Goal: Task Accomplishment & Management: Manage account settings

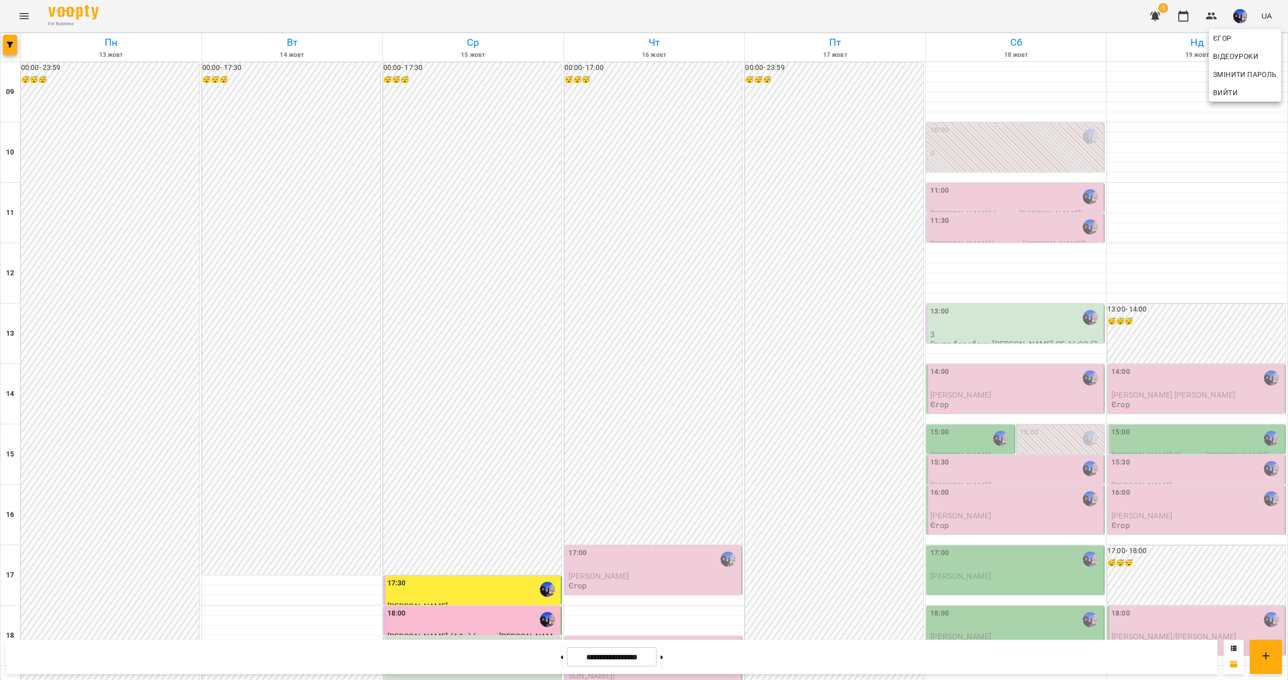
click at [1168, 513] on div at bounding box center [644, 340] width 1288 height 680
click at [1166, 517] on p "Артюх Максим" at bounding box center [1198, 515] width 172 height 9
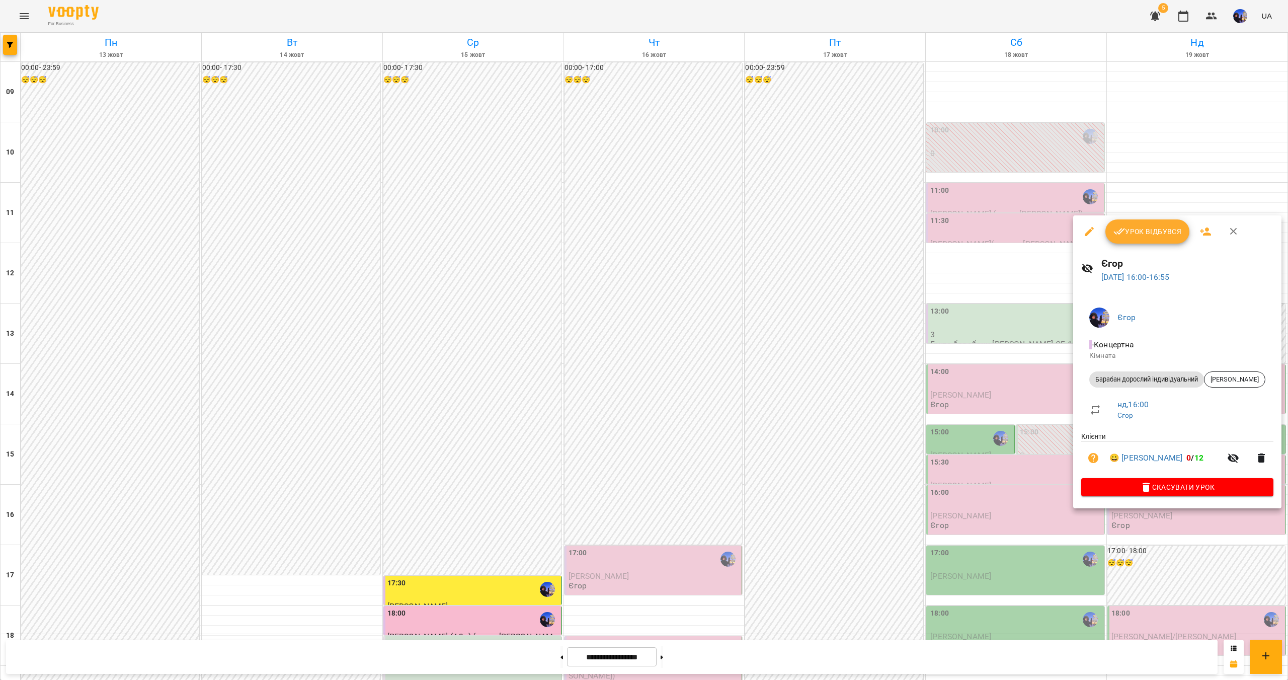
click at [1178, 139] on div at bounding box center [644, 340] width 1288 height 680
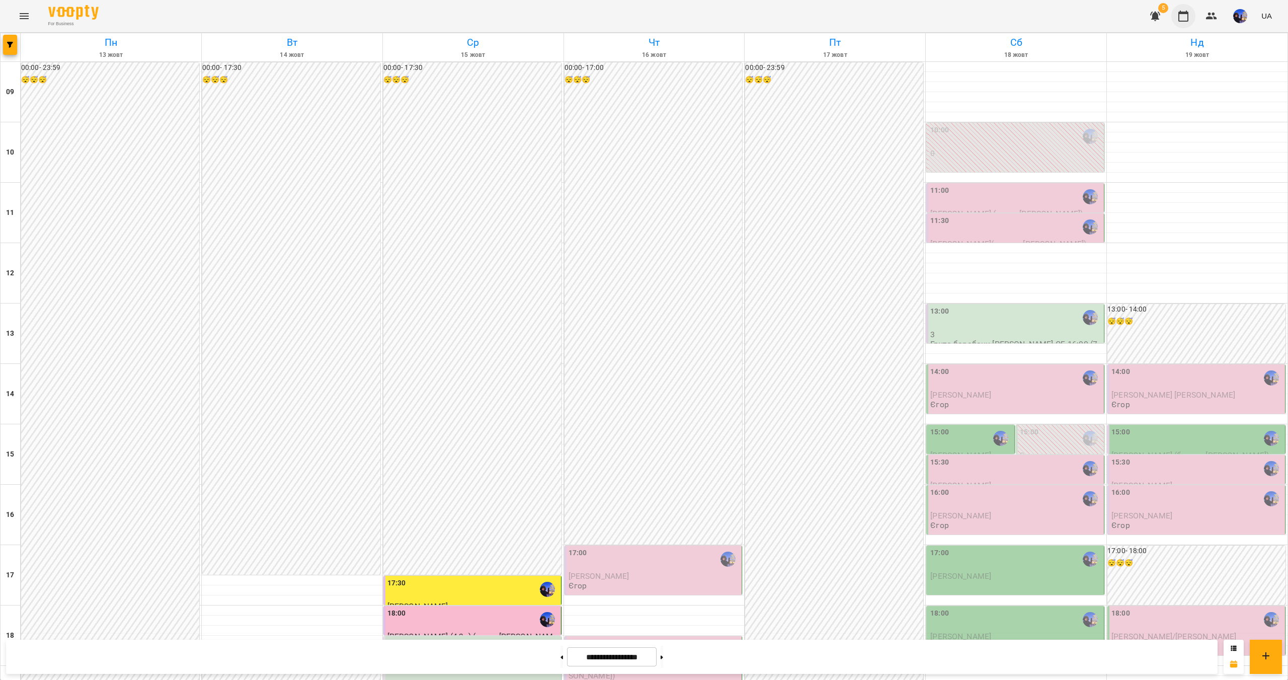
click at [1189, 20] on icon "button" at bounding box center [1184, 16] width 10 height 11
click at [1245, 18] on img "button" at bounding box center [1241, 16] width 14 height 14
click at [1242, 14] on div at bounding box center [644, 340] width 1288 height 680
click at [561, 659] on button at bounding box center [562, 657] width 3 height 22
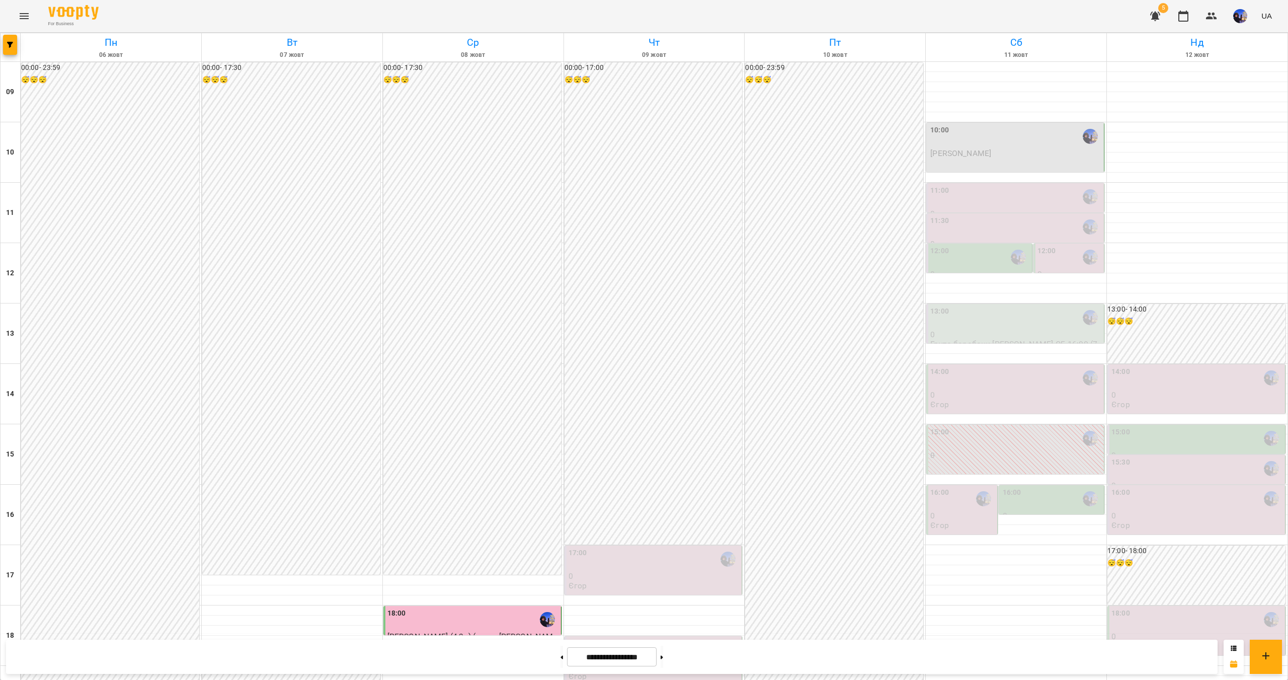
scroll to position [201, 0]
click at [561, 661] on button at bounding box center [562, 657] width 3 height 22
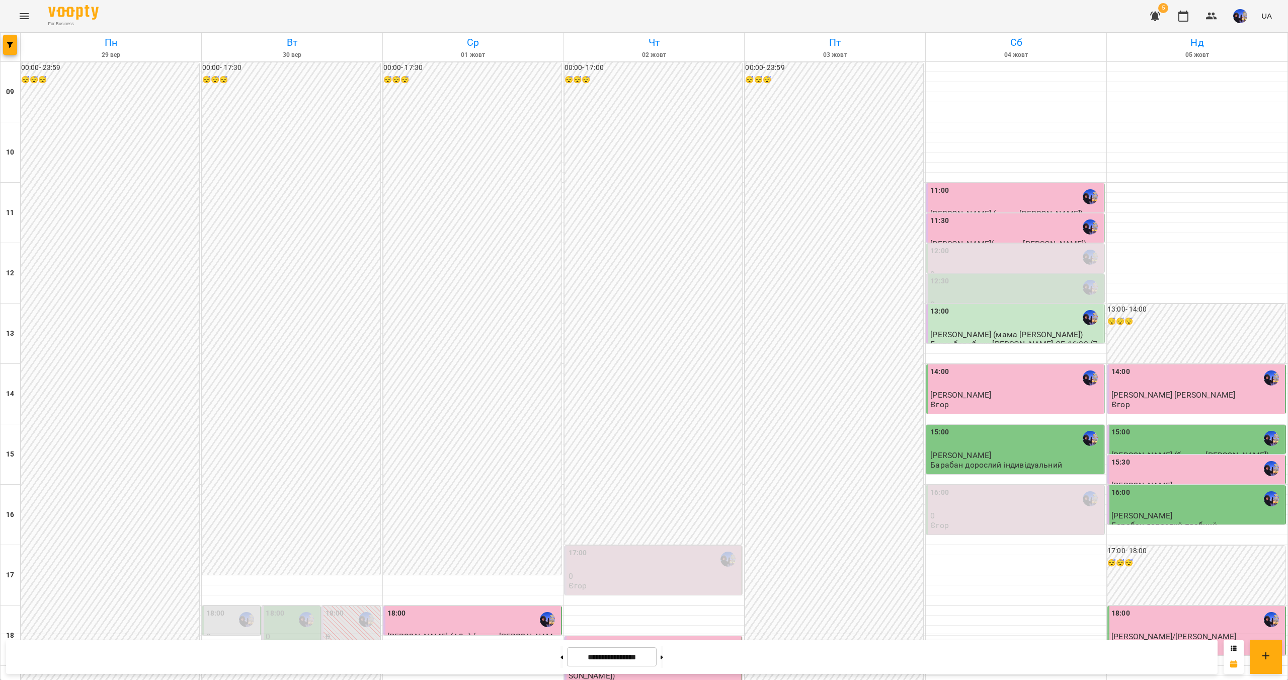
click at [1164, 487] on div "16:00" at bounding box center [1198, 498] width 172 height 23
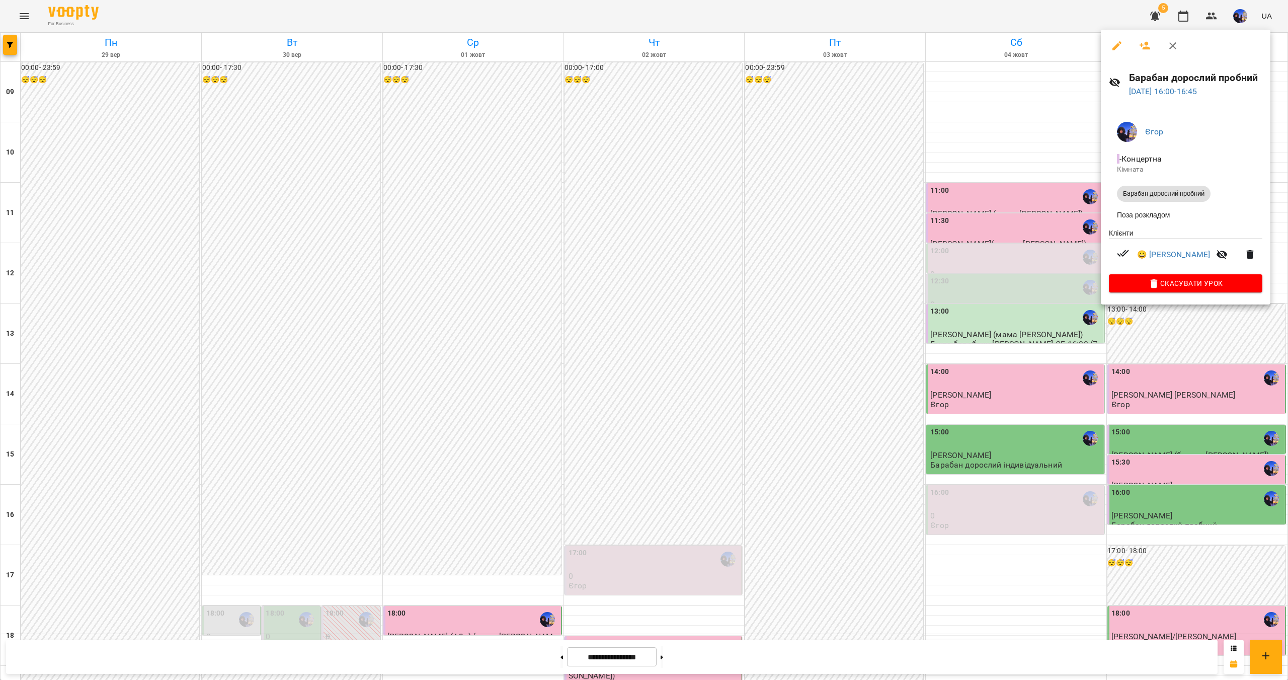
click at [1032, 435] on div at bounding box center [644, 340] width 1288 height 680
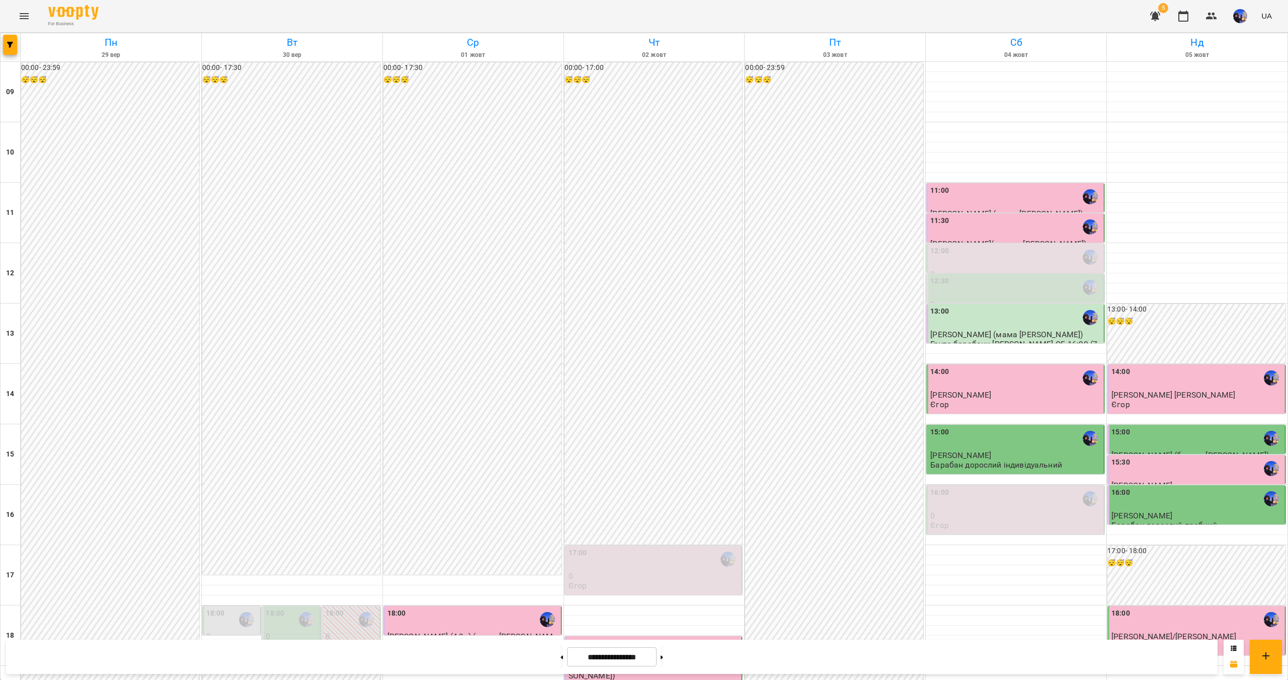
click at [1030, 427] on div "15:00" at bounding box center [1017, 438] width 172 height 23
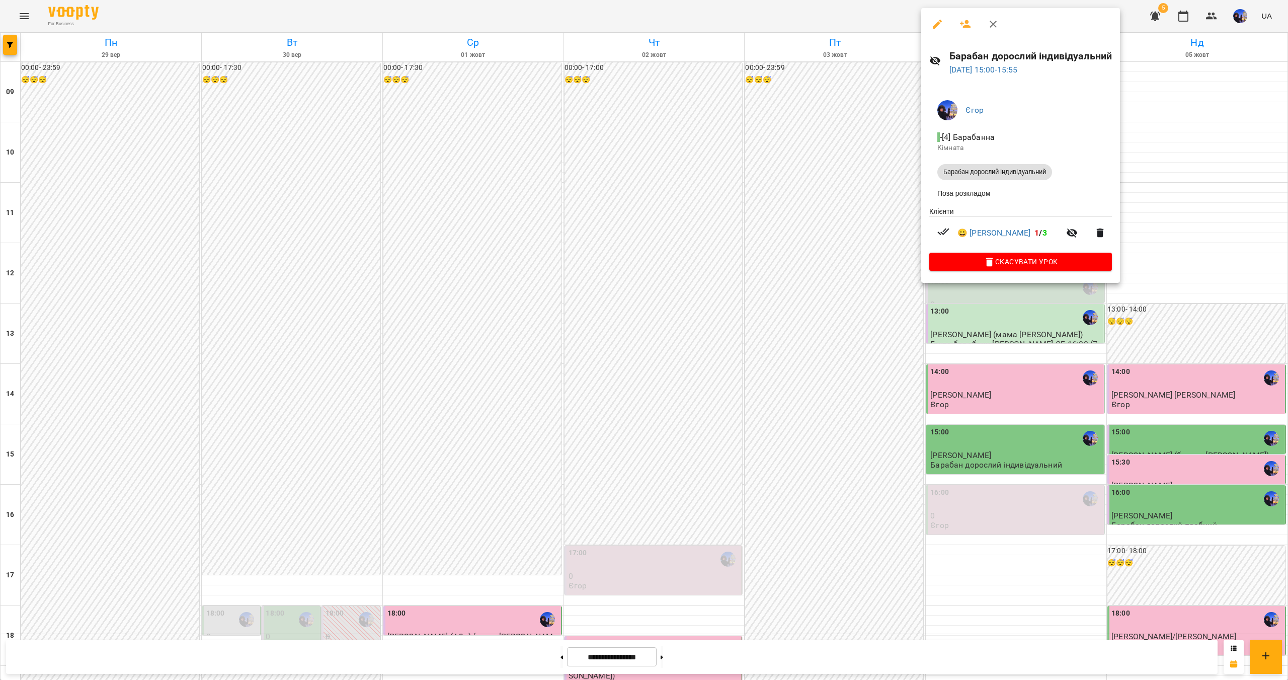
click at [1003, 460] on div at bounding box center [644, 340] width 1288 height 680
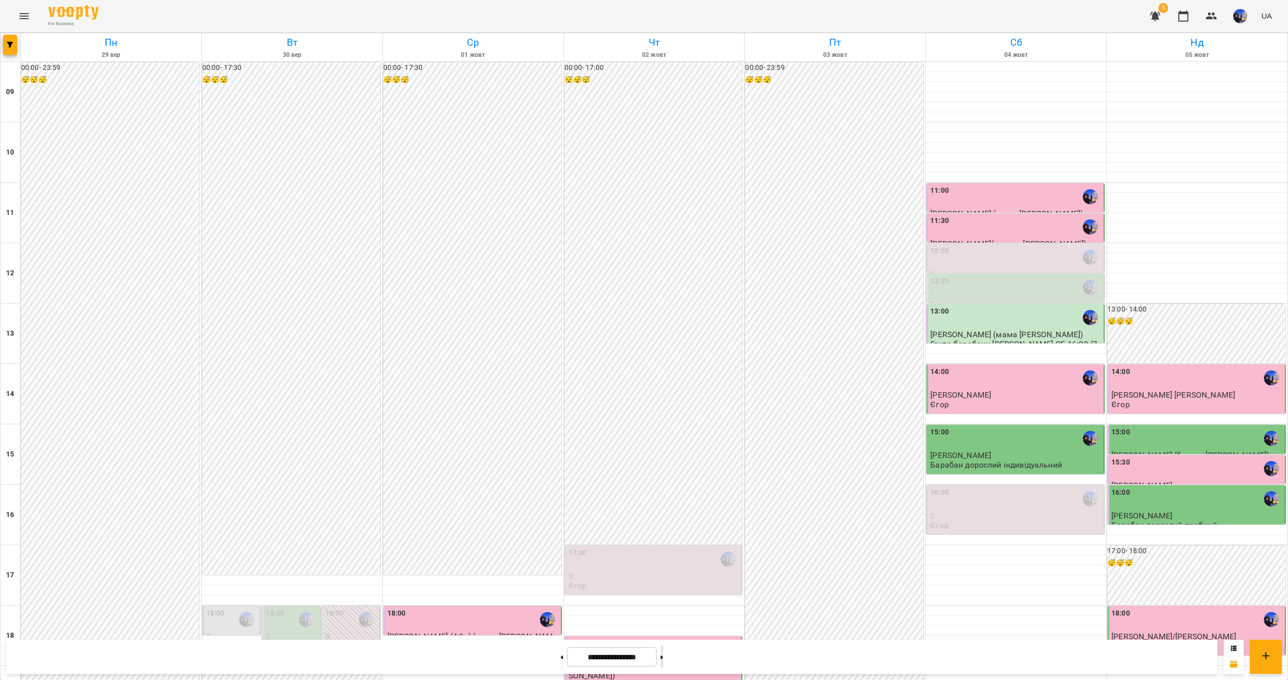
click at [663, 661] on button at bounding box center [662, 657] width 3 height 22
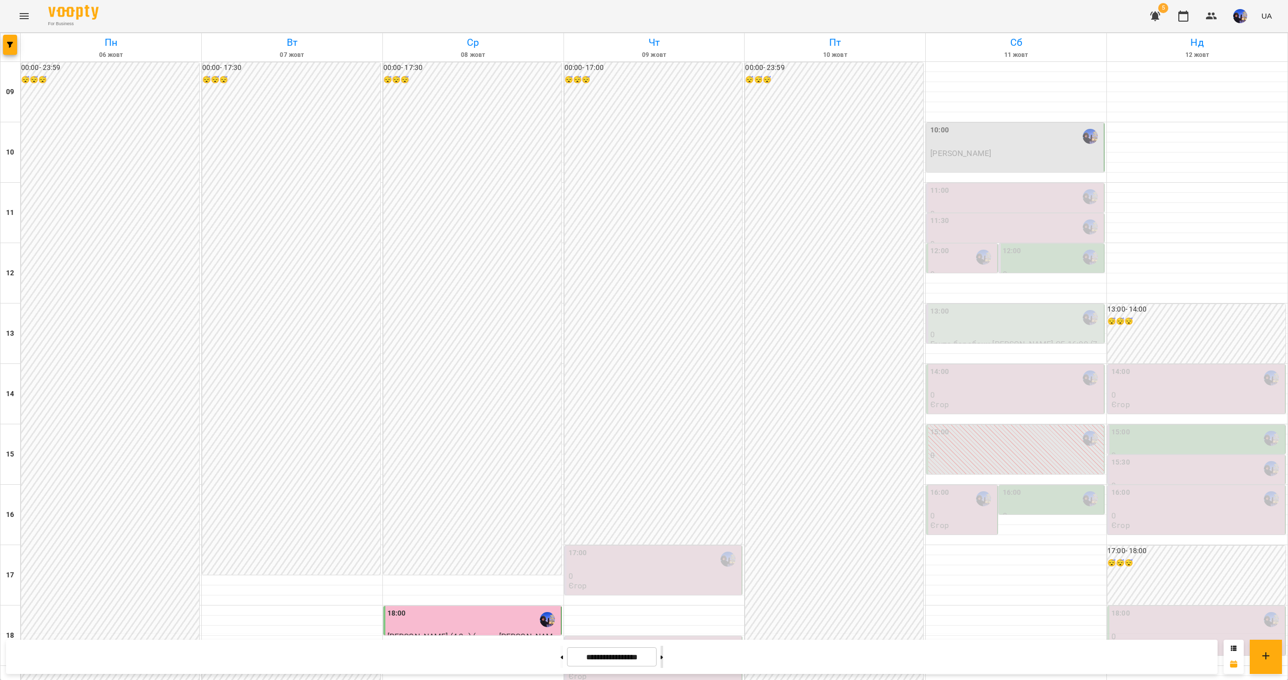
click at [663, 663] on button at bounding box center [662, 657] width 3 height 22
type input "**********"
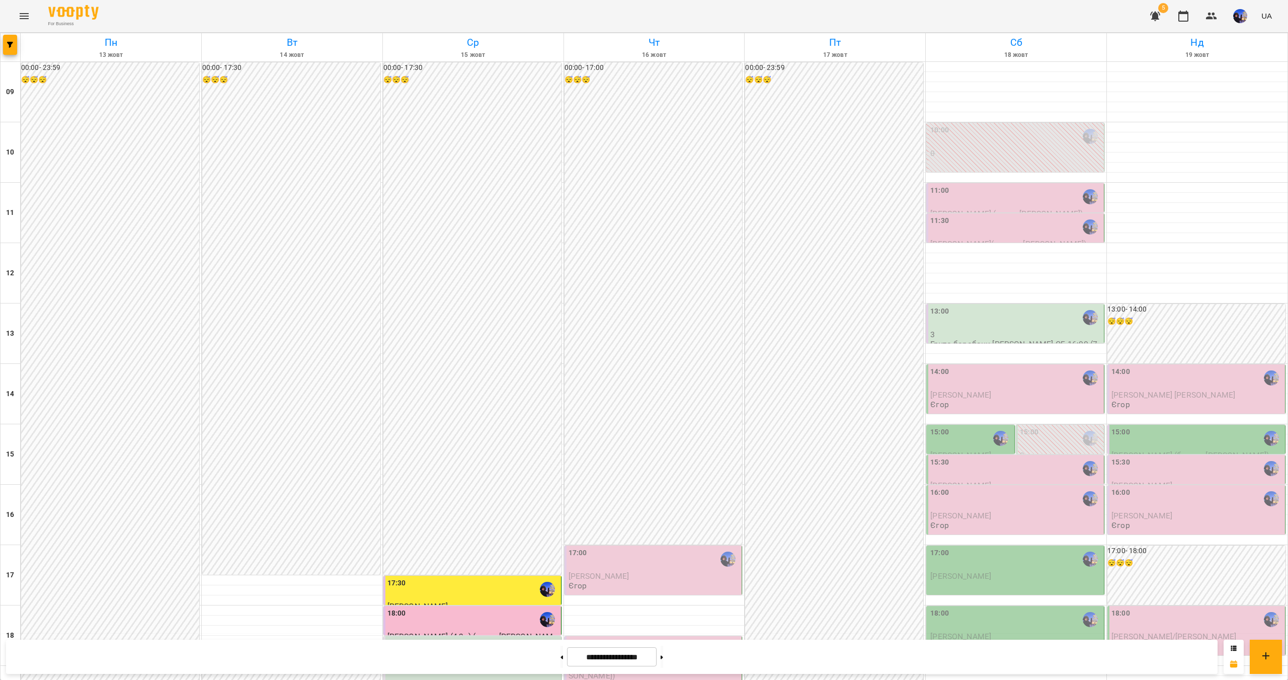
scroll to position [0, 0]
click at [1003, 203] on div "11:00" at bounding box center [1017, 196] width 172 height 23
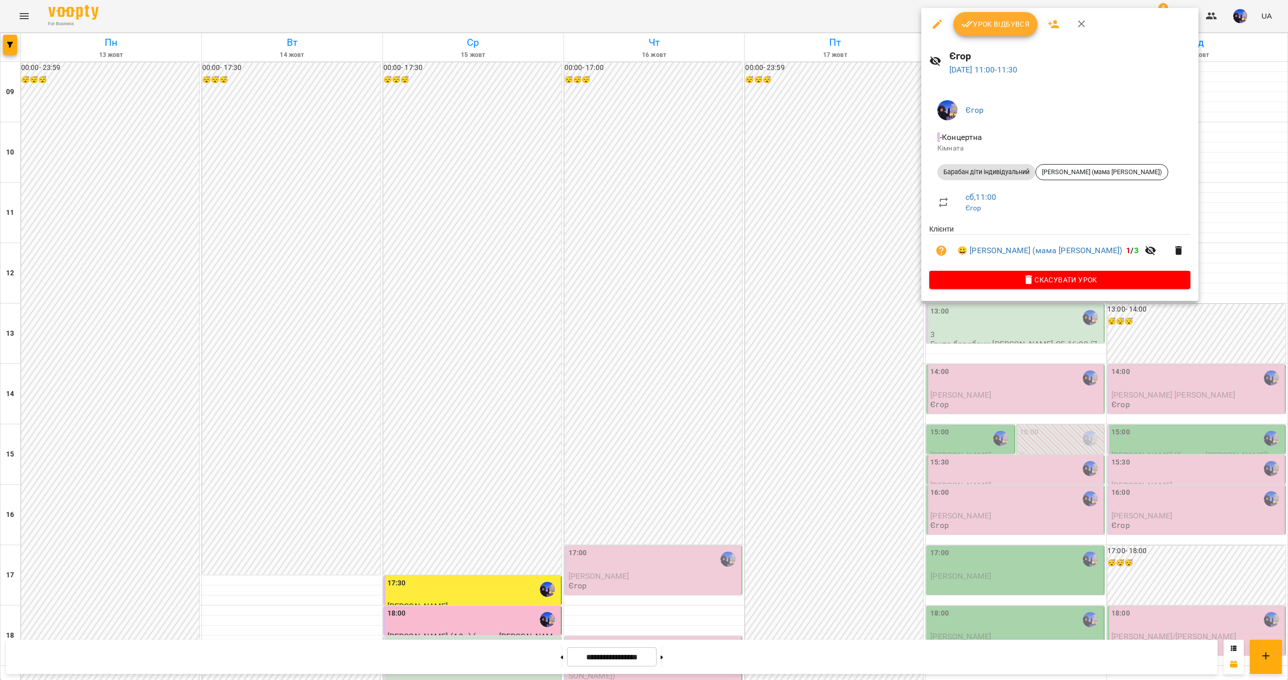
click at [1219, 254] on div at bounding box center [644, 340] width 1288 height 680
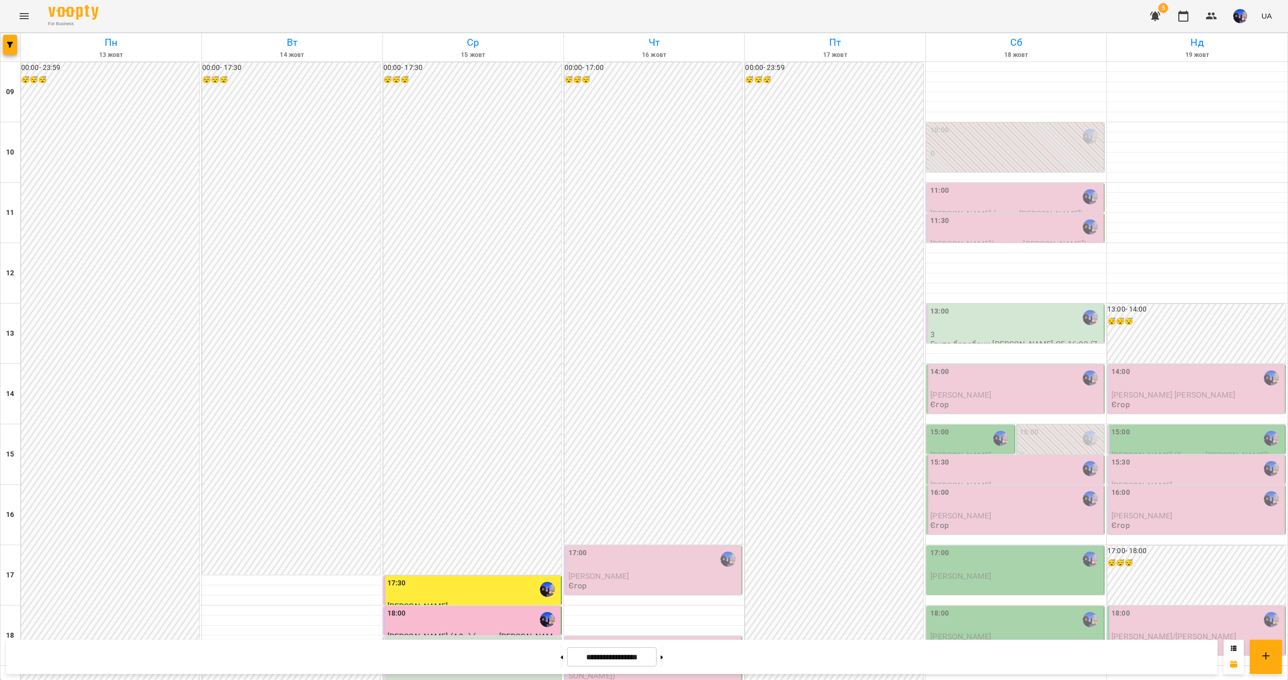
click at [1023, 223] on div "11:30" at bounding box center [1017, 226] width 172 height 23
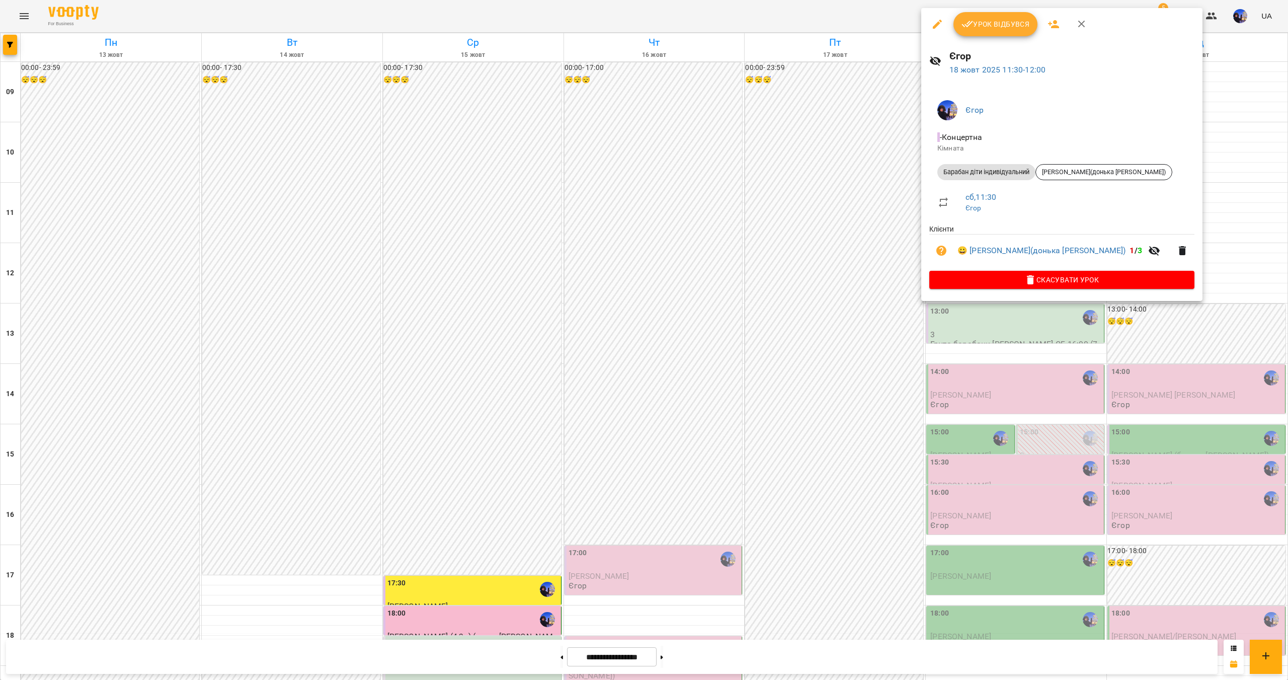
click at [1231, 265] on div at bounding box center [644, 340] width 1288 height 680
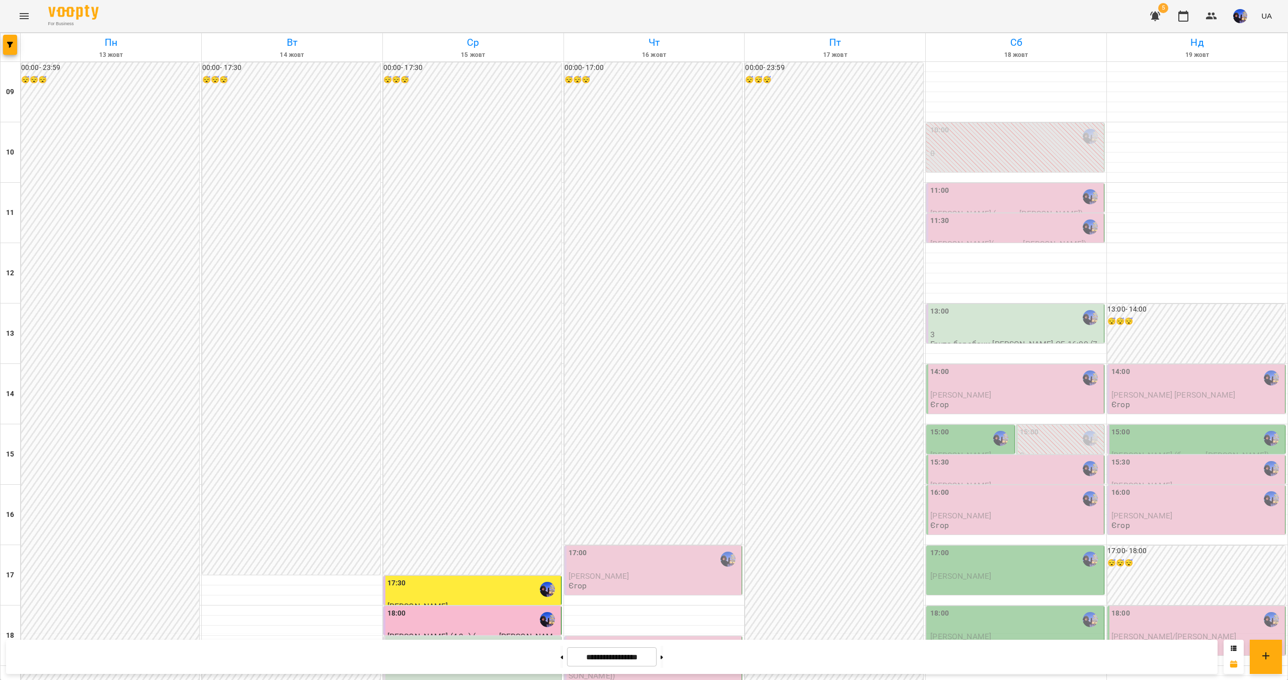
click at [951, 436] on div "15:00" at bounding box center [972, 438] width 82 height 23
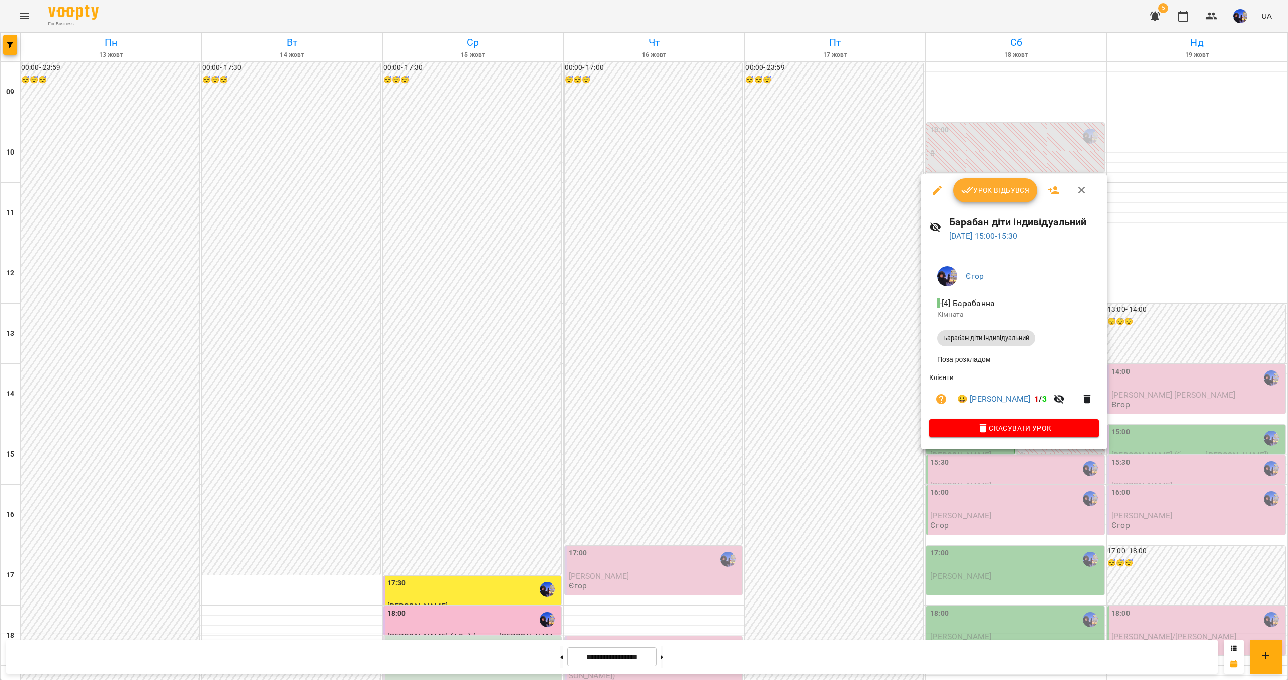
click at [1198, 250] on div at bounding box center [644, 340] width 1288 height 680
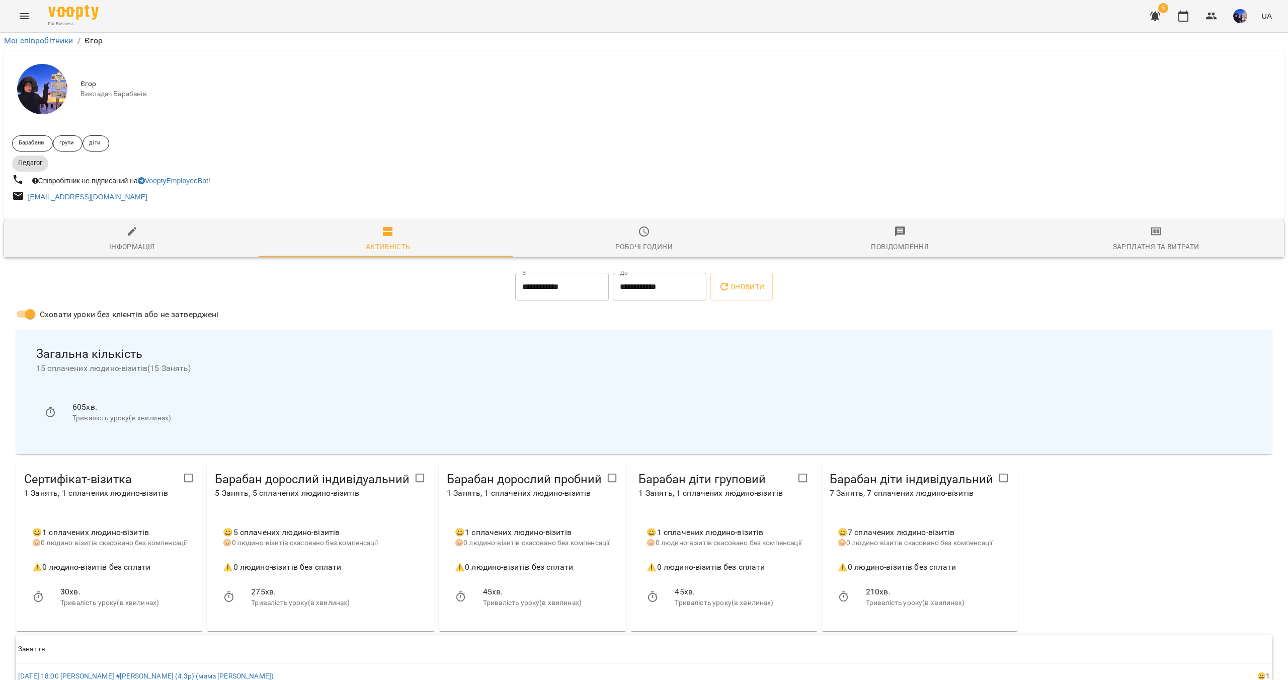
scroll to position [81, 0]
click at [1142, 225] on span "Зарплатня та Витрати" at bounding box center [1156, 238] width 244 height 27
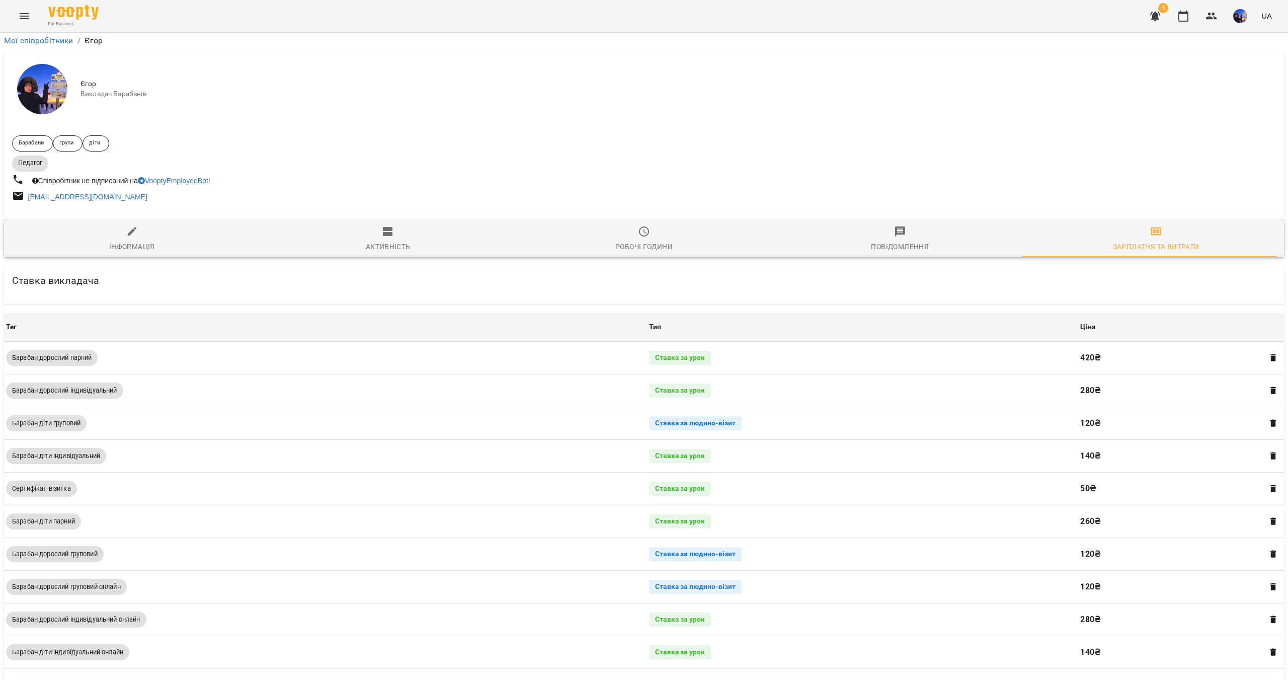
click at [398, 225] on span "Активність" at bounding box center [388, 238] width 244 height 27
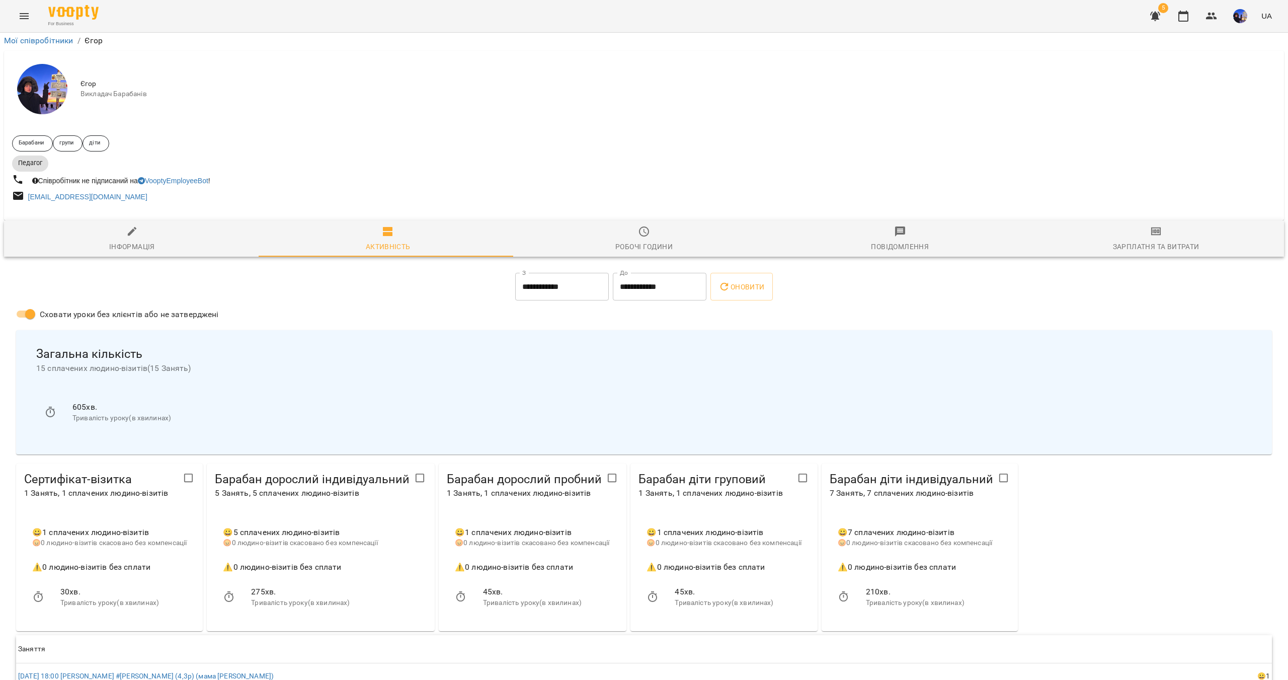
click at [1159, 438] on div "Сховати уроки без клієнтів або не затверджені Загальна кількість 15 сплачених л…" at bounding box center [644, 467] width 1260 height 330
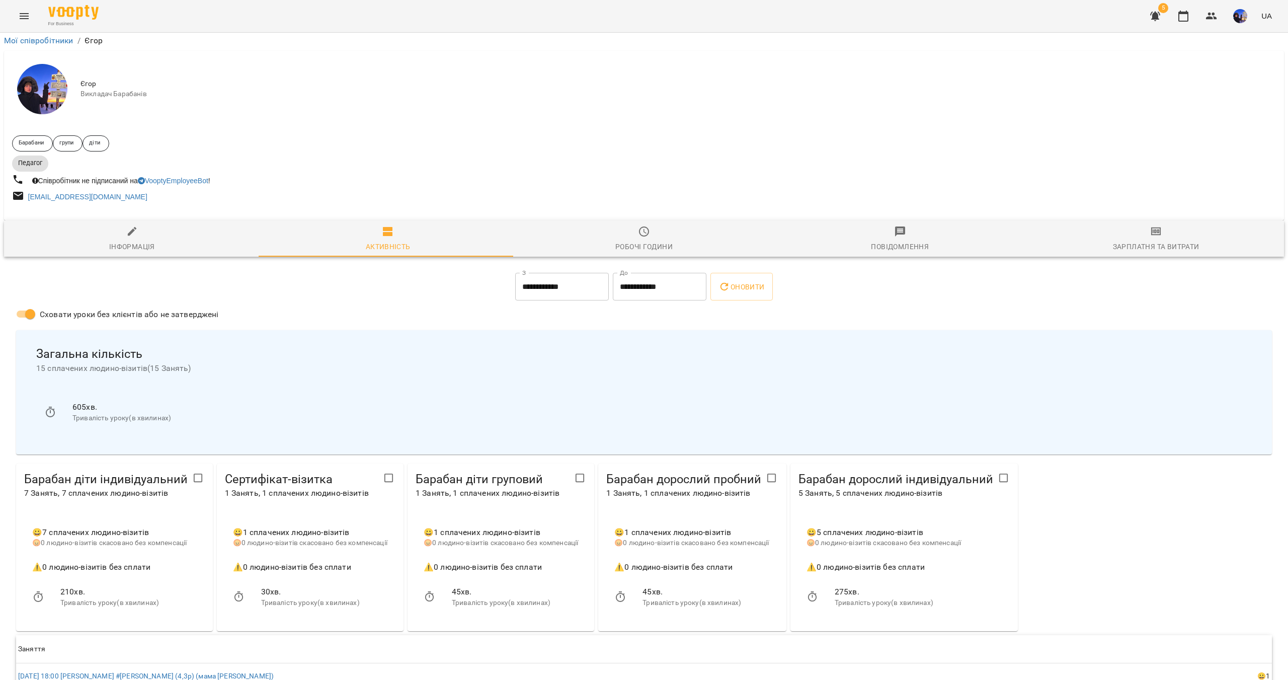
scroll to position [201, 0]
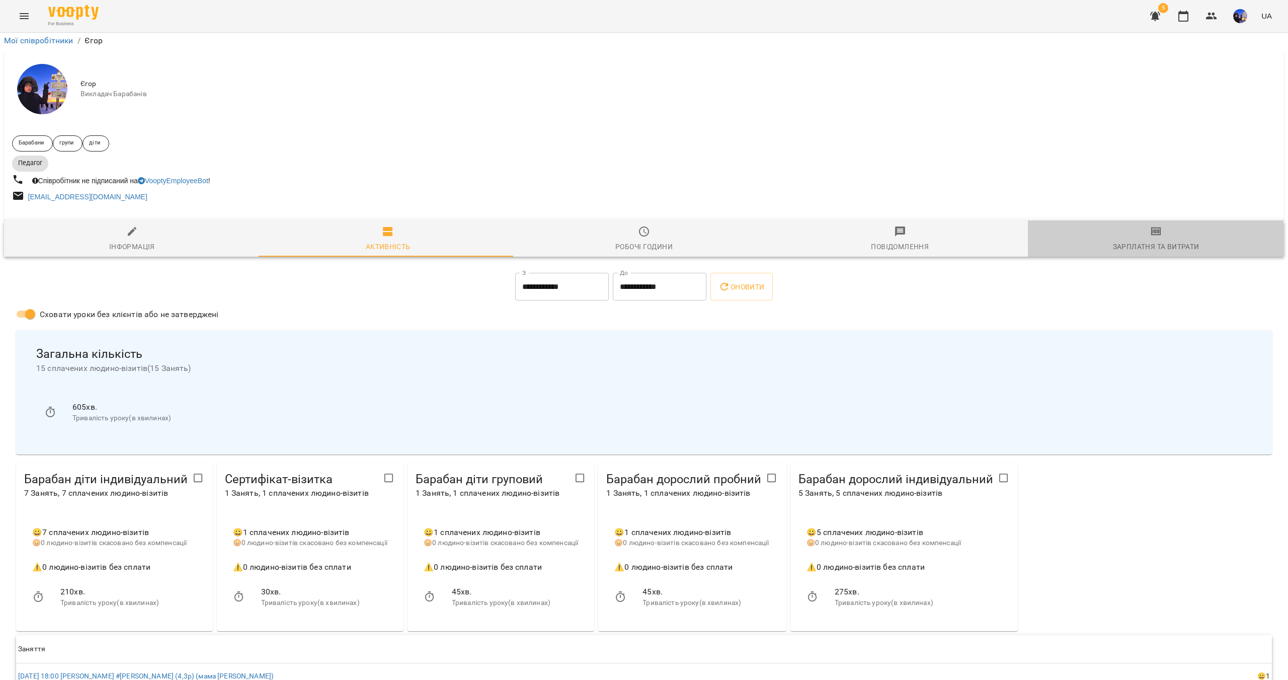
click at [1145, 241] on div "Зарплатня та Витрати" at bounding box center [1156, 247] width 87 height 12
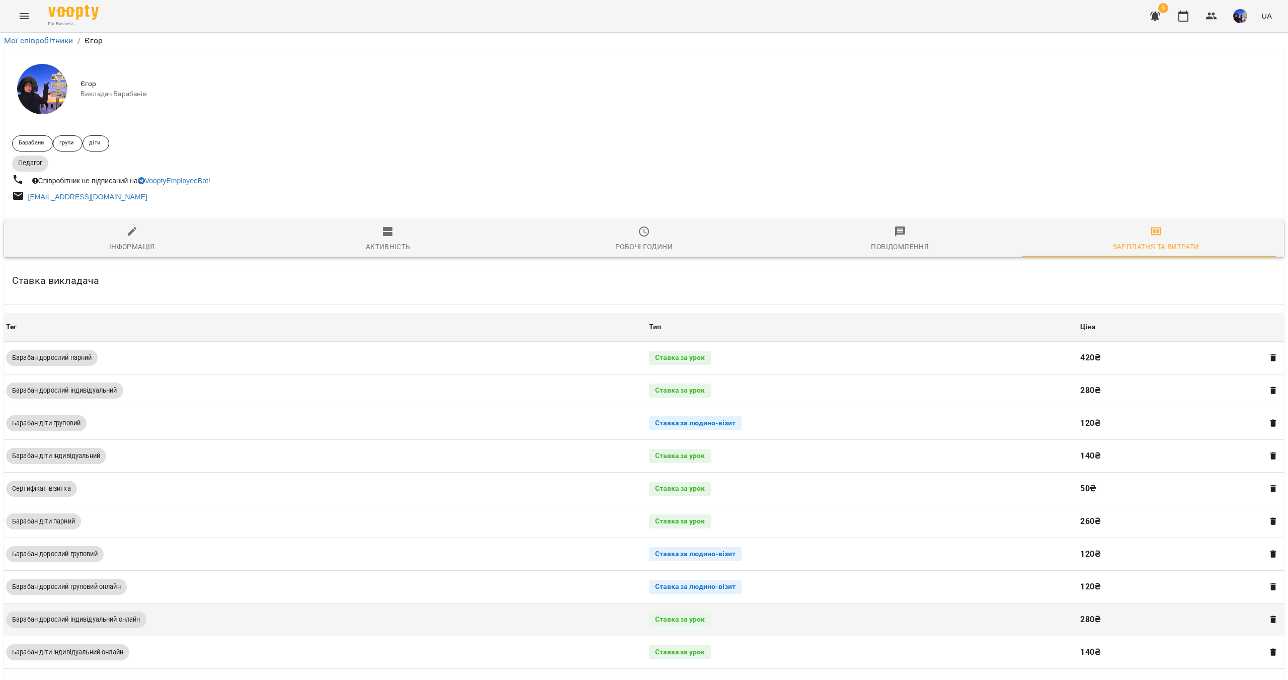
scroll to position [192, 0]
